Goal: Browse casually: Explore the website without a specific task or goal

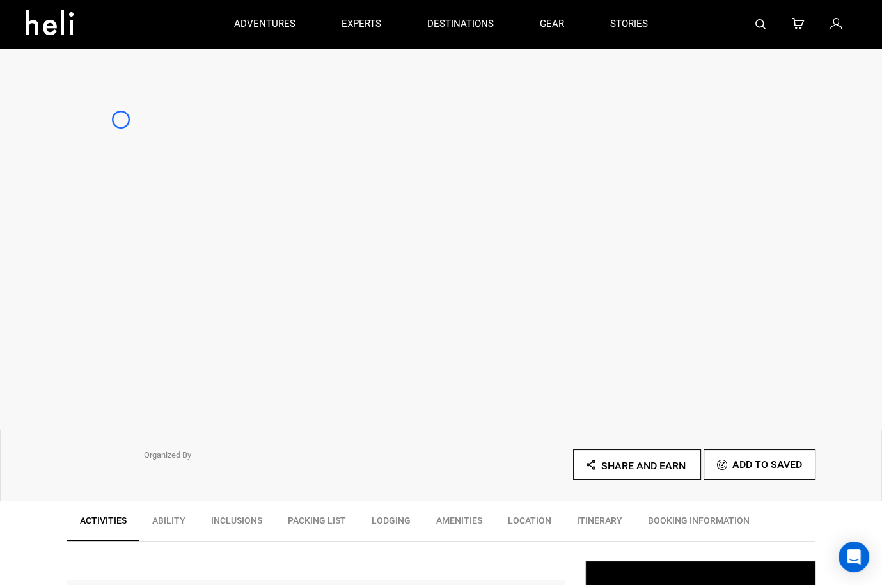
click at [121, 120] on div at bounding box center [441, 239] width 882 height 384
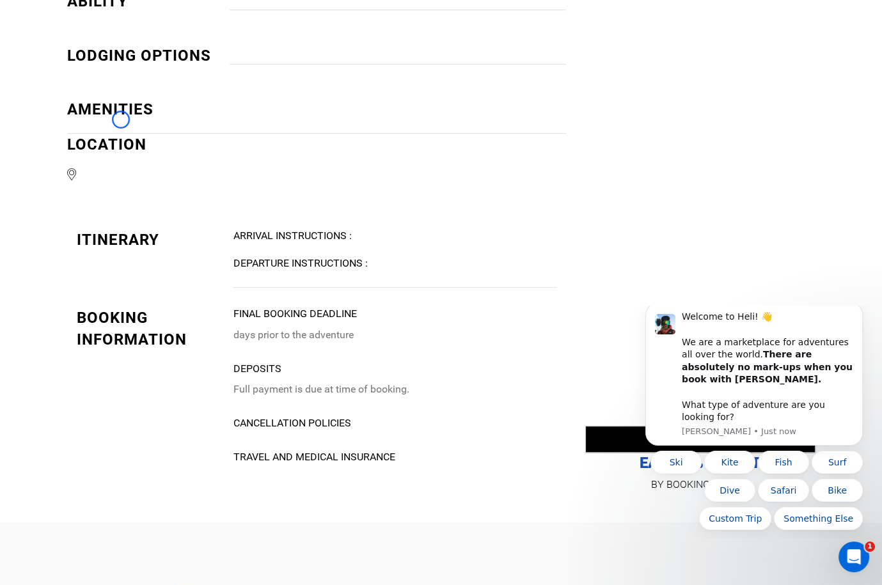
scroll to position [1083, 0]
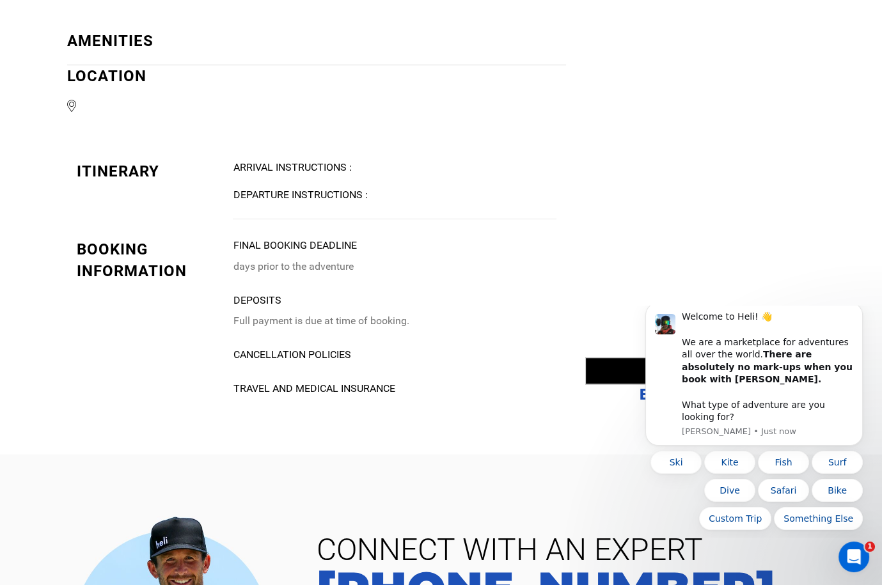
click at [104, 109] on span at bounding box center [316, 106] width 499 height 19
click at [73, 99] on icon at bounding box center [72, 106] width 10 height 19
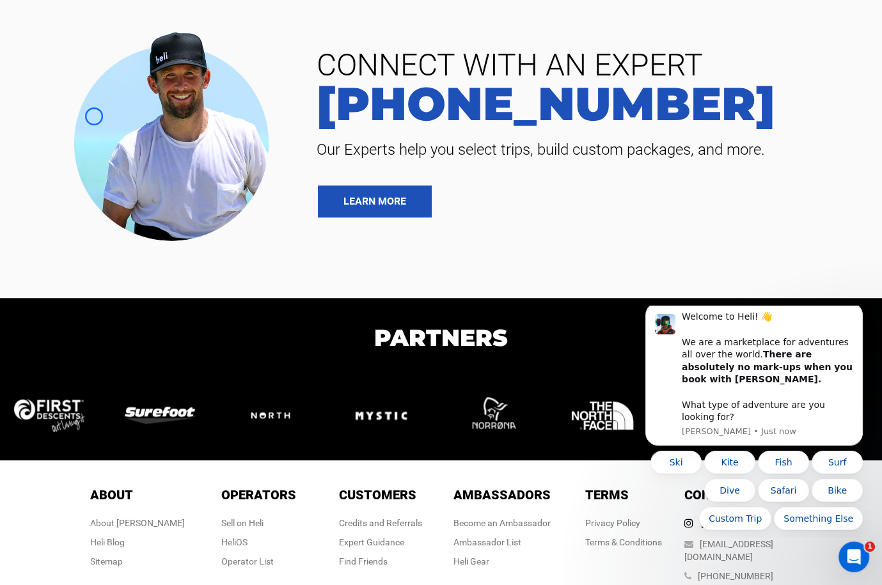
click at [94, 116] on img at bounding box center [176, 134] width 224 height 226
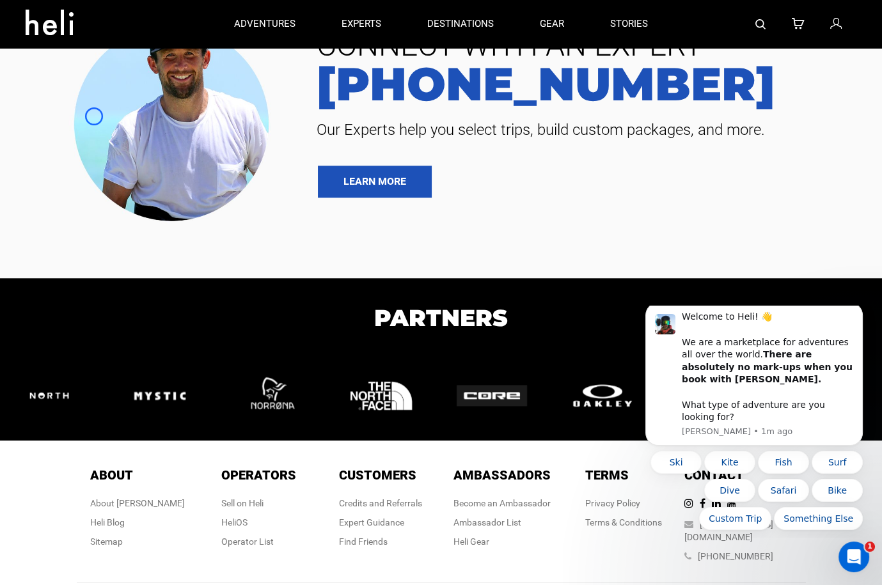
scroll to position [1184, 0]
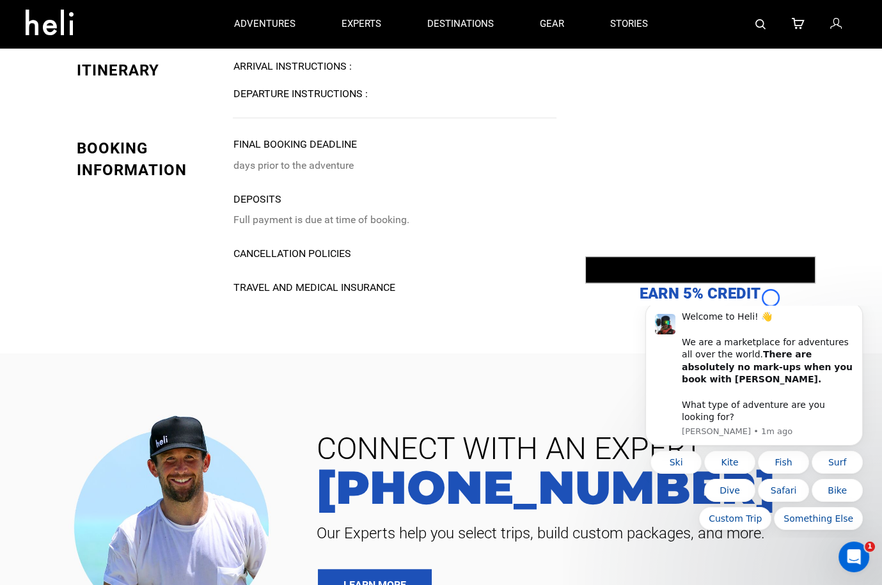
click at [771, 298] on p "EARN 5% CREDIT" at bounding box center [700, 285] width 230 height 38
